Goal: Task Accomplishment & Management: Manage account settings

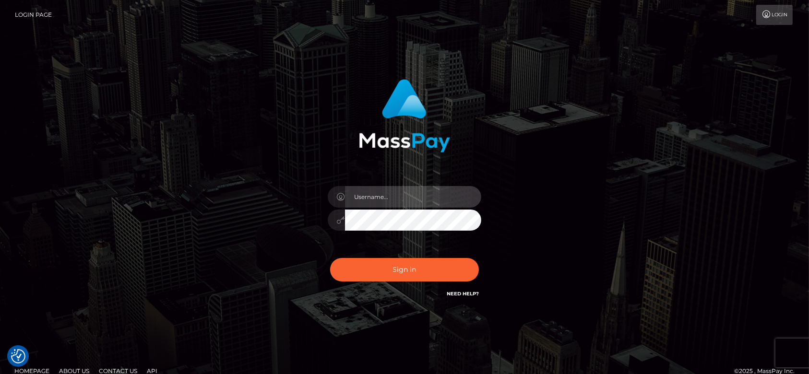
type input "[DOMAIN_NAME]"
click at [160, 126] on div "fr.es Sign in" at bounding box center [404, 194] width 547 height 244
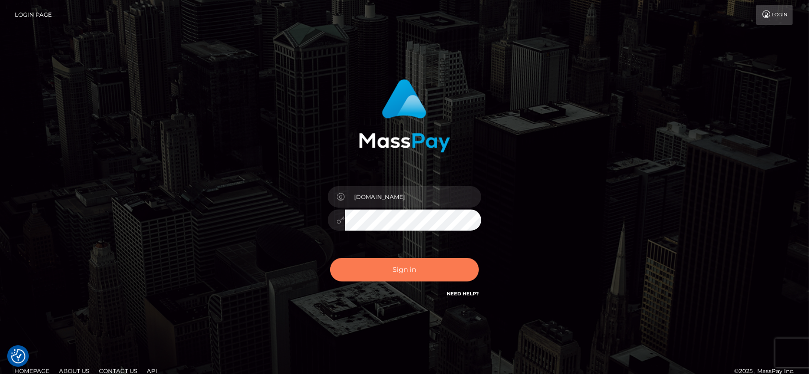
click at [395, 272] on button "Sign in" at bounding box center [404, 270] width 149 height 24
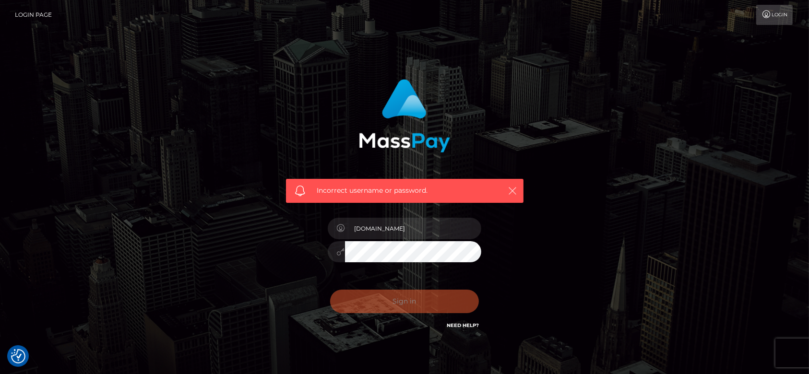
click at [511, 190] on icon "button" at bounding box center [513, 191] width 10 height 10
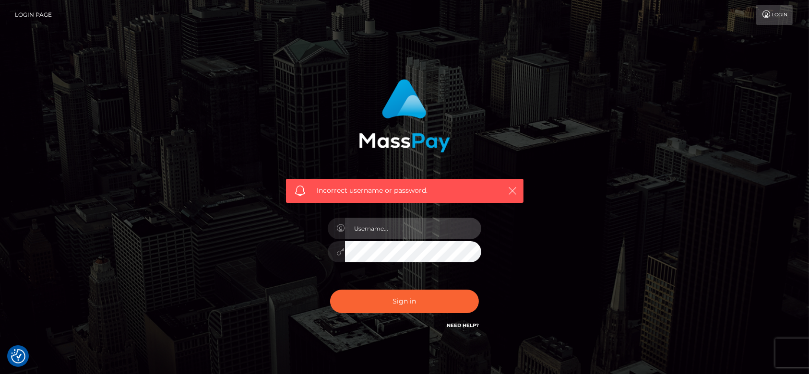
type input "[DOMAIN_NAME]"
click at [511, 192] on icon "button" at bounding box center [513, 191] width 10 height 10
click at [514, 189] on icon "button" at bounding box center [513, 191] width 10 height 10
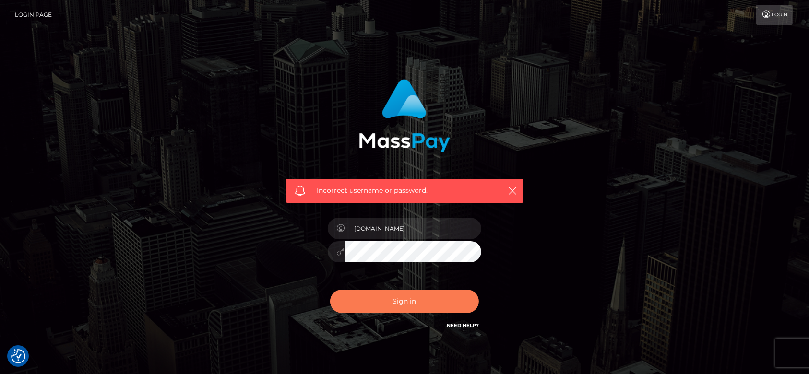
click at [407, 302] on button "Sign in" at bounding box center [404, 302] width 149 height 24
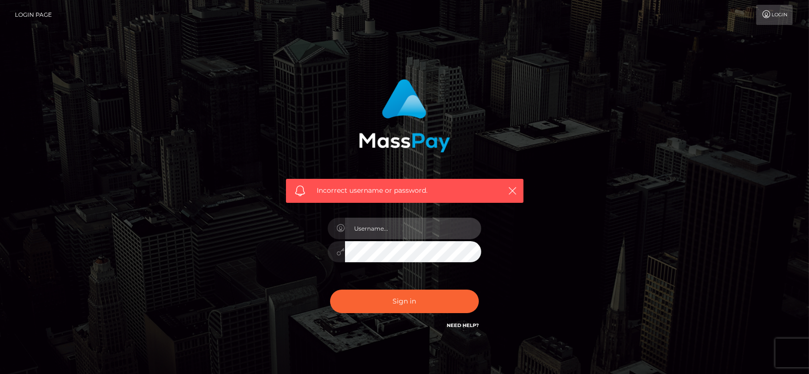
type input "[DOMAIN_NAME]"
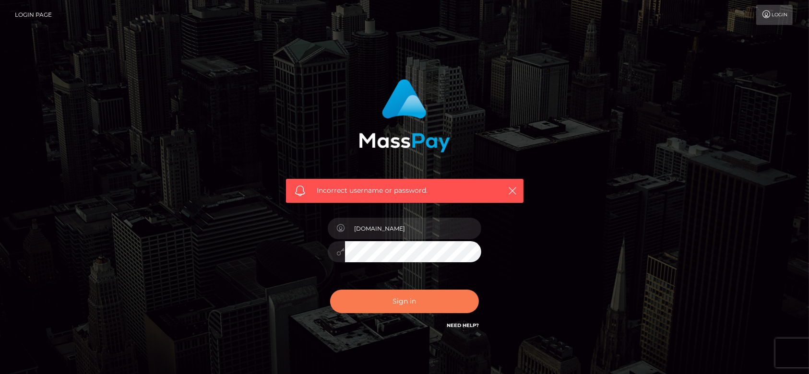
click at [407, 302] on button "Sign in" at bounding box center [404, 302] width 149 height 24
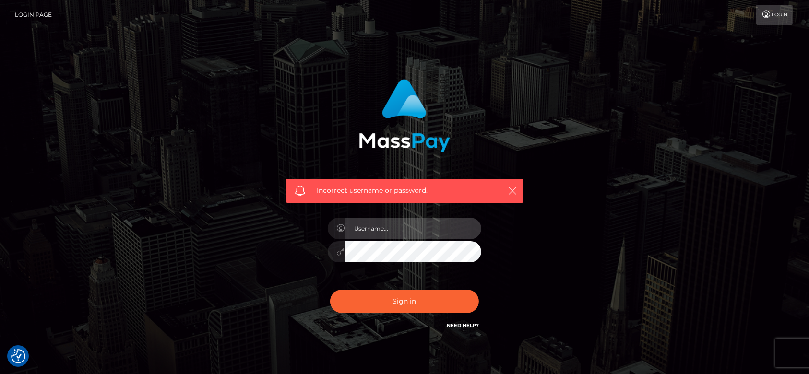
type input "[DOMAIN_NAME]"
click at [509, 186] on icon "button" at bounding box center [513, 191] width 10 height 10
click at [516, 187] on icon "button" at bounding box center [513, 191] width 10 height 10
click at [513, 192] on icon "button" at bounding box center [513, 191] width 10 height 10
